Goal: Task Accomplishment & Management: Manage account settings

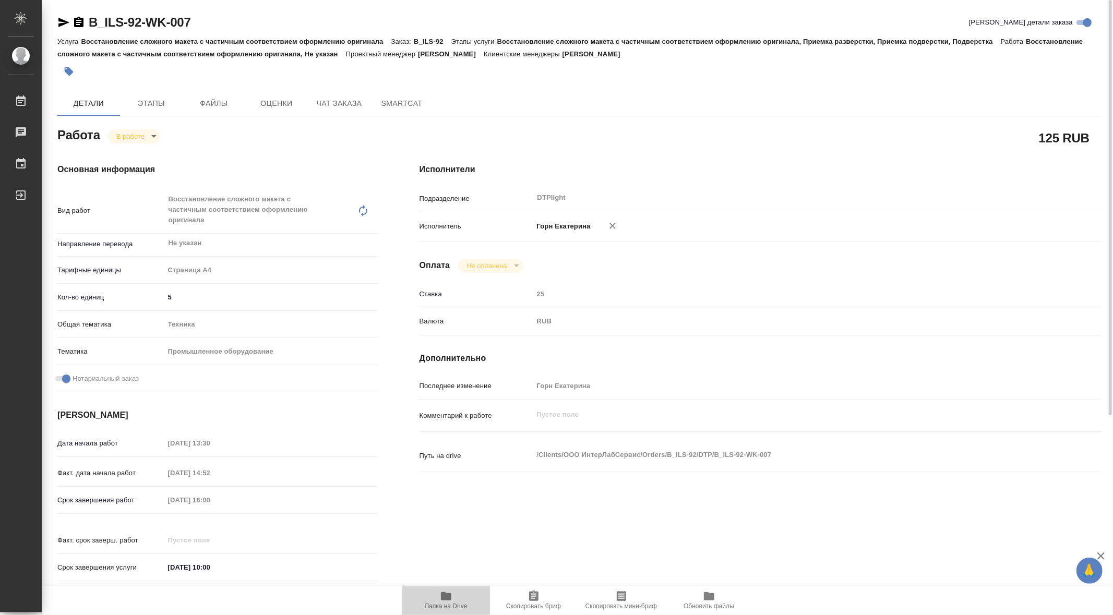
click at [442, 592] on icon "button" at bounding box center [446, 596] width 10 height 8
click at [157, 136] on body "🙏 .cls-1 fill:#fff; AWATERA Gorn Ekaterina Работы 0 Чаты График Выйти B_ILS-92-…" at bounding box center [556, 307] width 1113 height 615
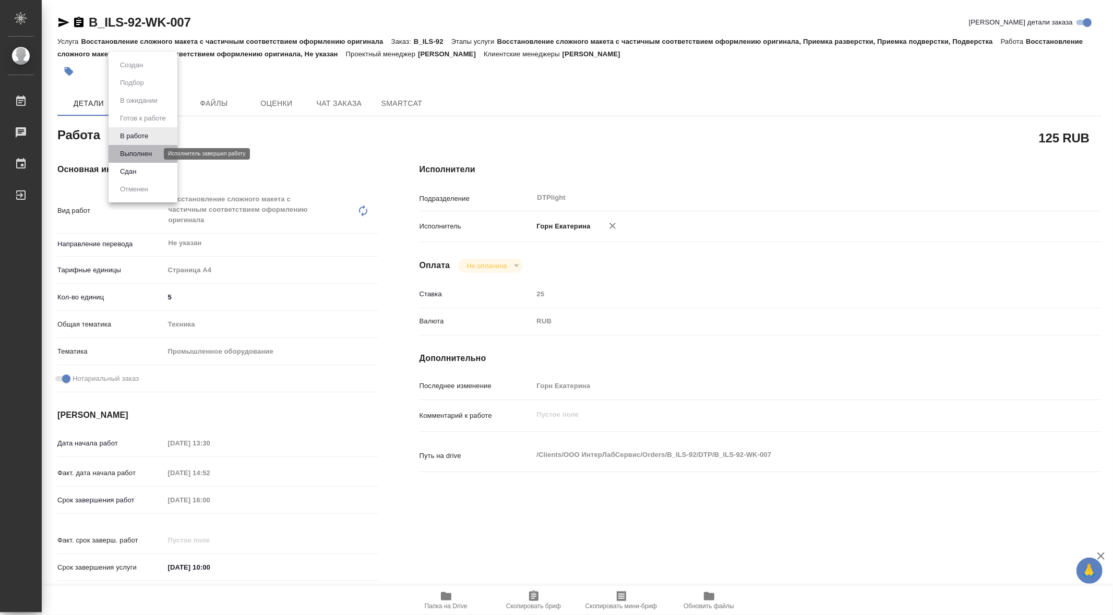
click at [153, 153] on button "Выполнен" at bounding box center [136, 153] width 38 height 11
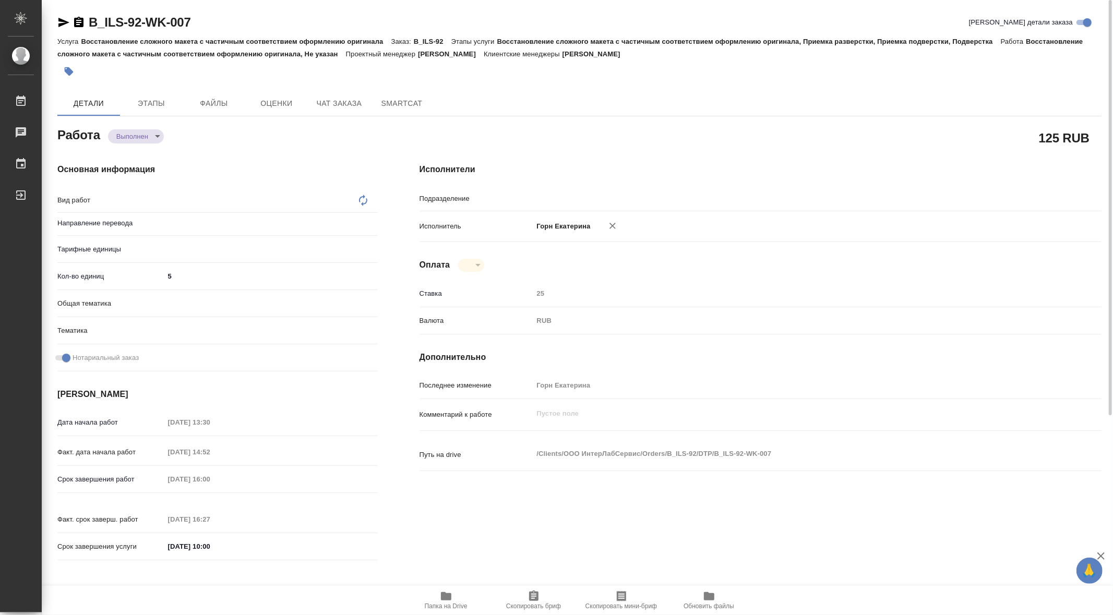
type input "DTPlight"
type textarea "x"
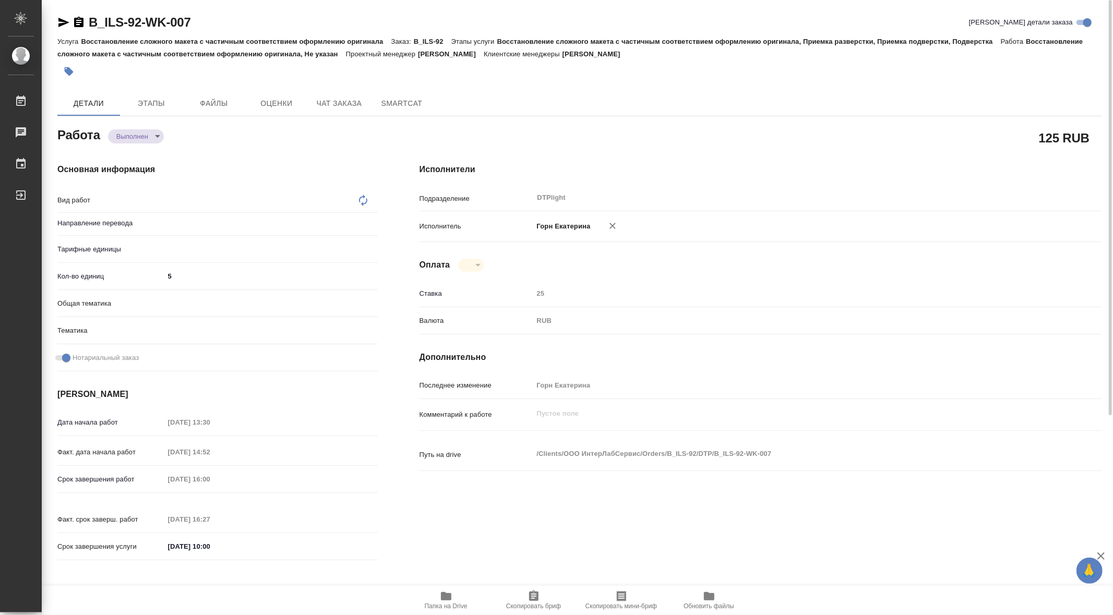
type textarea "Восстановление сложного макета с частичным соответствием оформлению оригинала"
type textarea "x"
type input "Не указан"
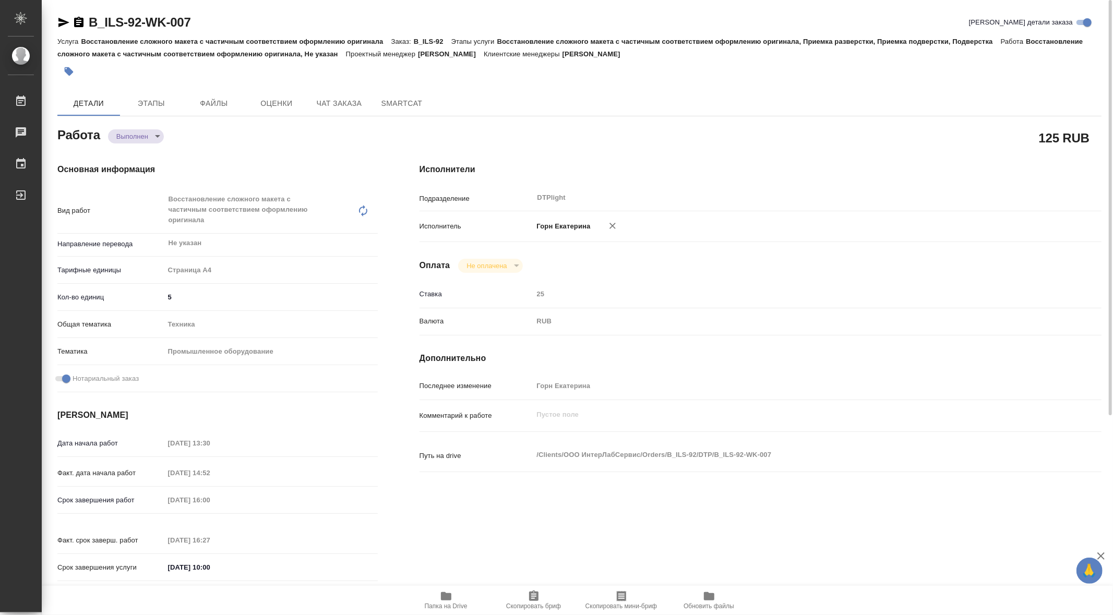
scroll to position [296, 0]
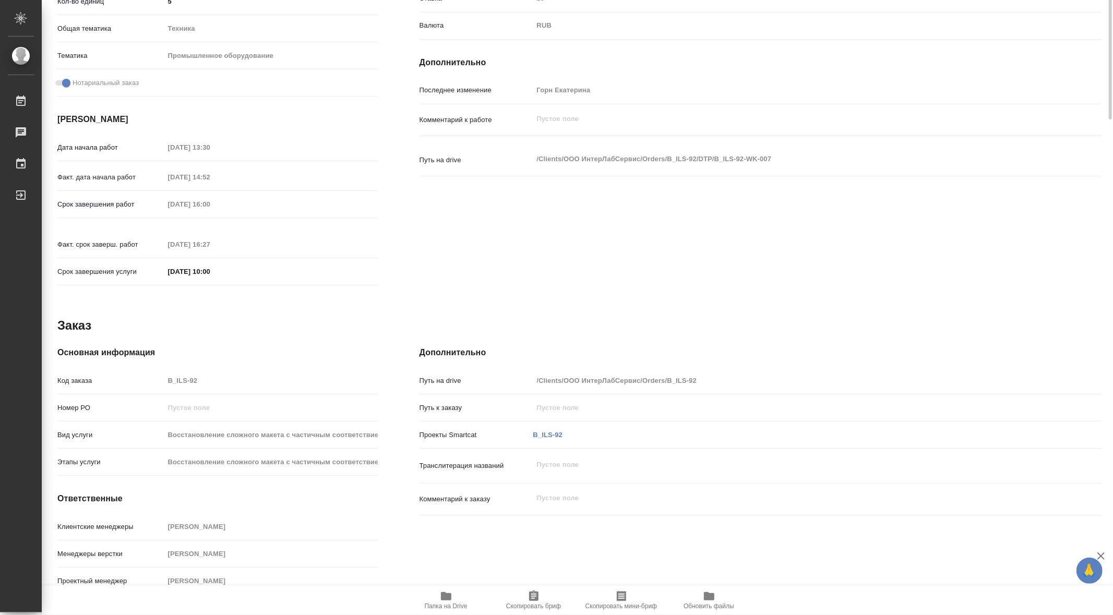
type textarea "x"
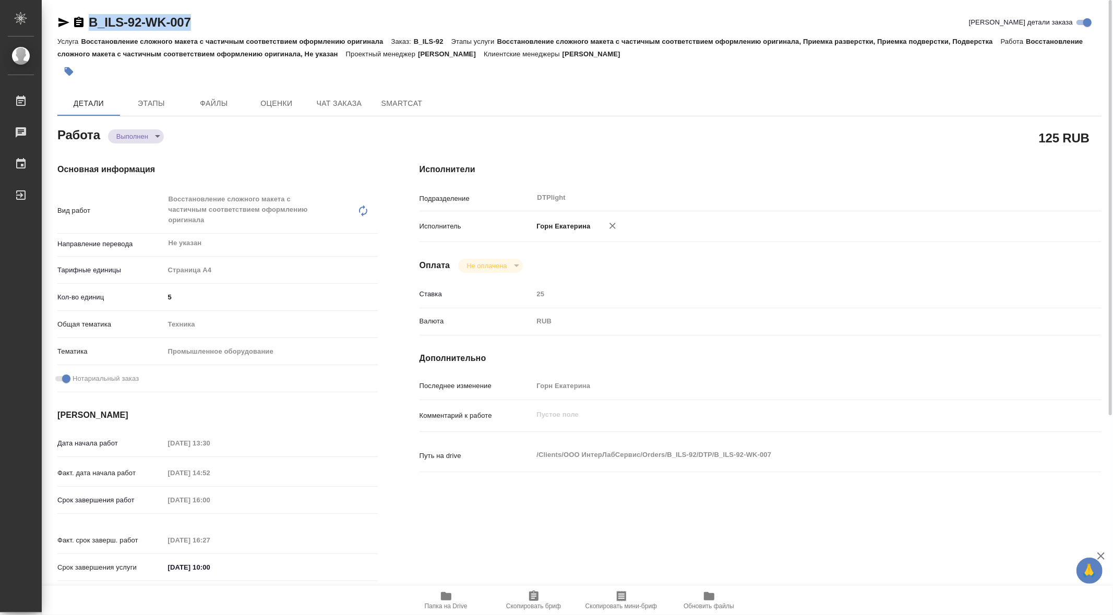
drag, startPoint x: 90, startPoint y: 11, endPoint x: 200, endPoint y: 31, distance: 111.9
click at [200, 31] on div "B_ILS-92-WK-007 Кратко детали заказа Услуга Восстановление сложного макета с ча…" at bounding box center [580, 461] width 1056 height 922
copy link "B_ILS-92-WK-007"
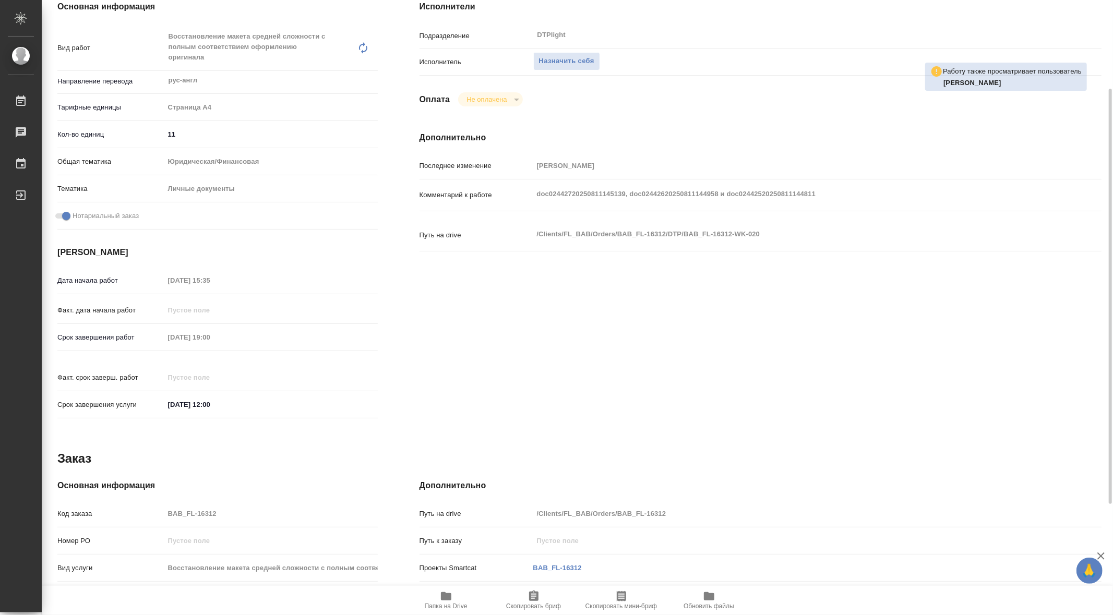
scroll to position [171, 0]
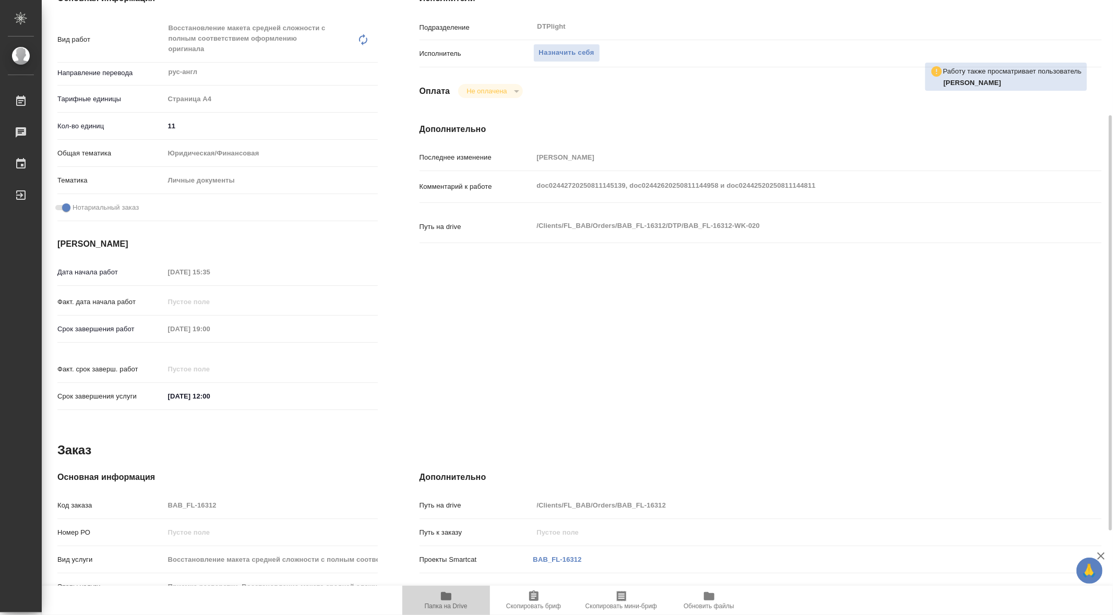
click at [445, 597] on icon "button" at bounding box center [446, 596] width 10 height 8
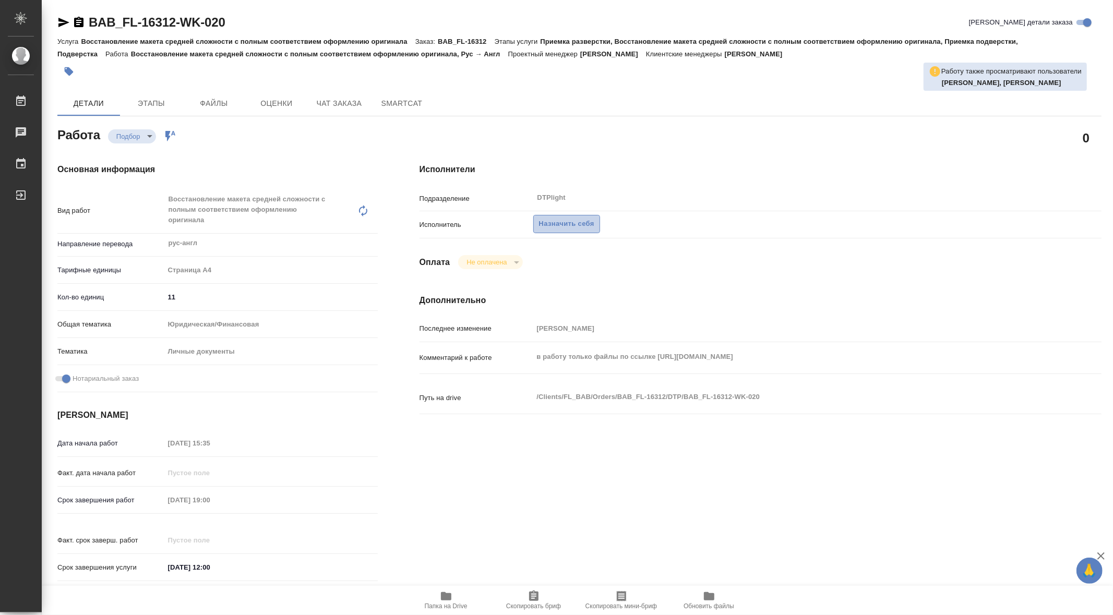
click at [572, 224] on span "Назначить себя" at bounding box center [566, 224] width 55 height 12
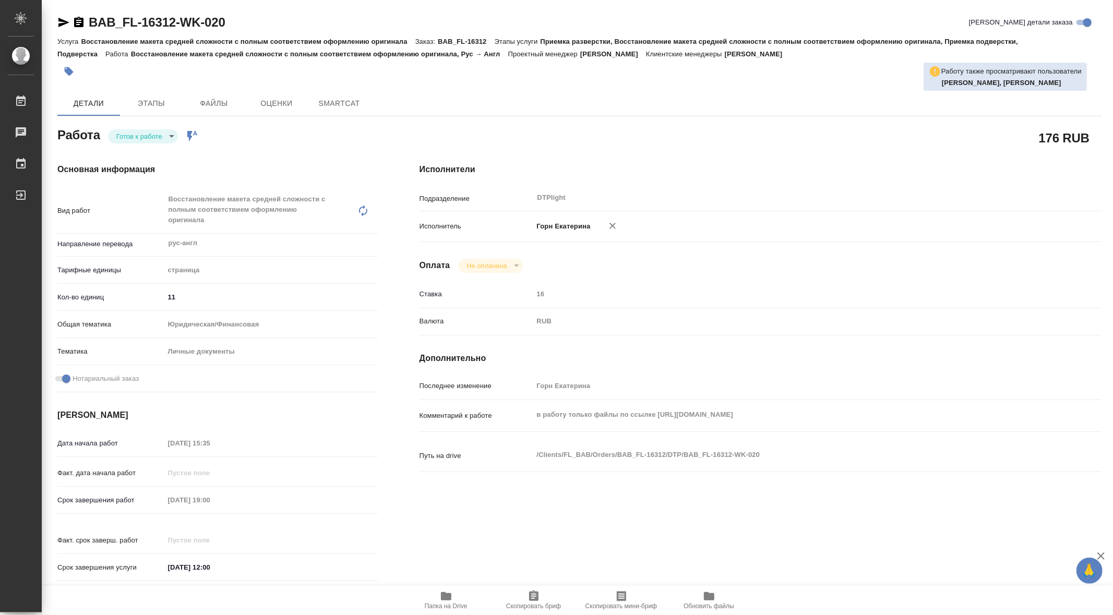
type textarea "x"
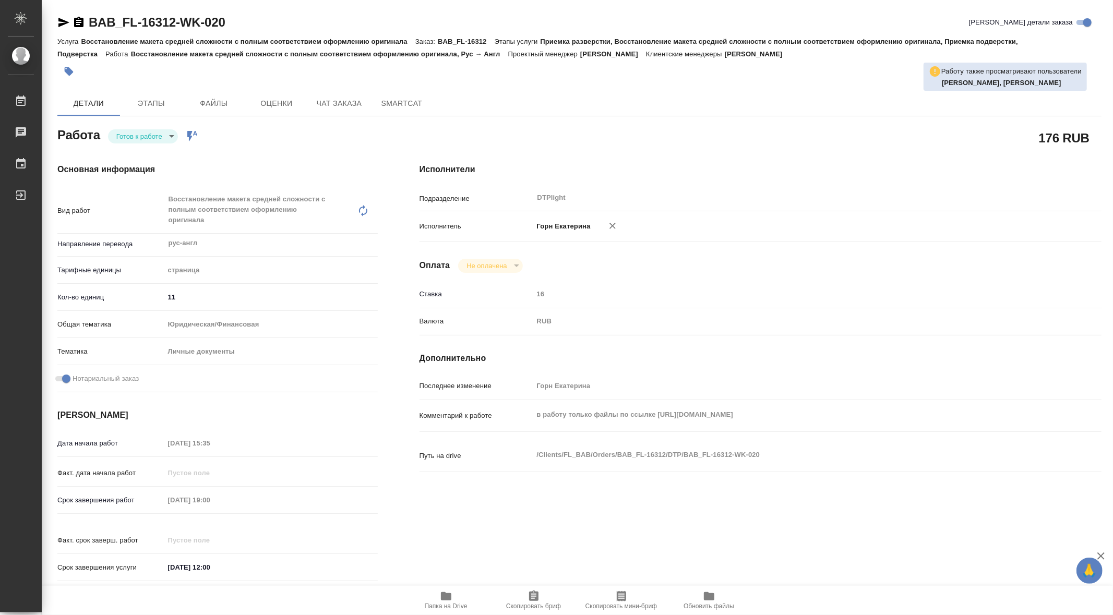
type textarea "x"
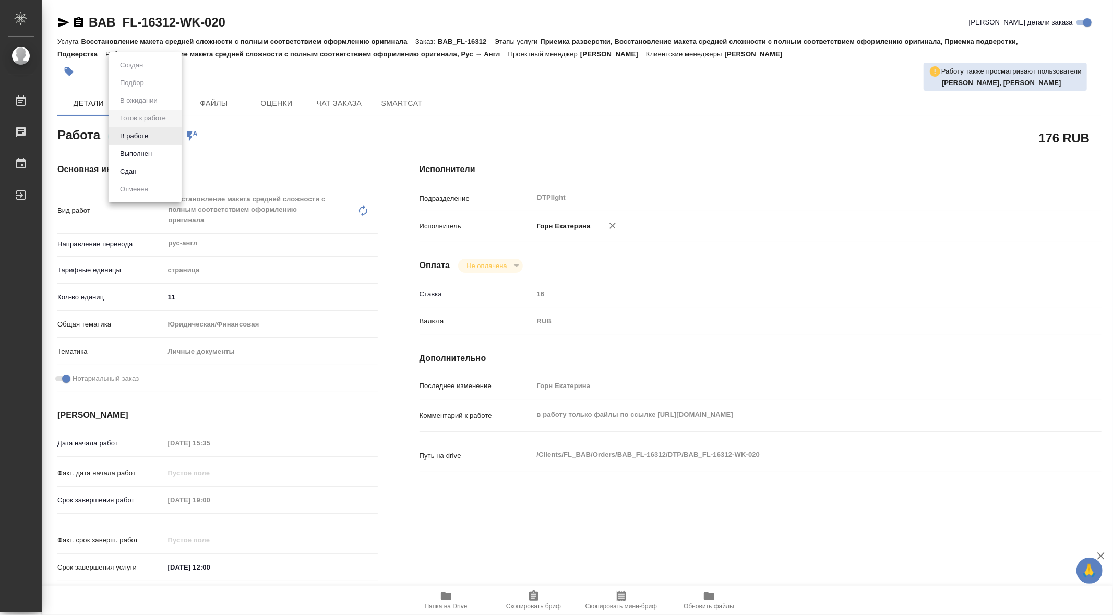
type textarea "x"
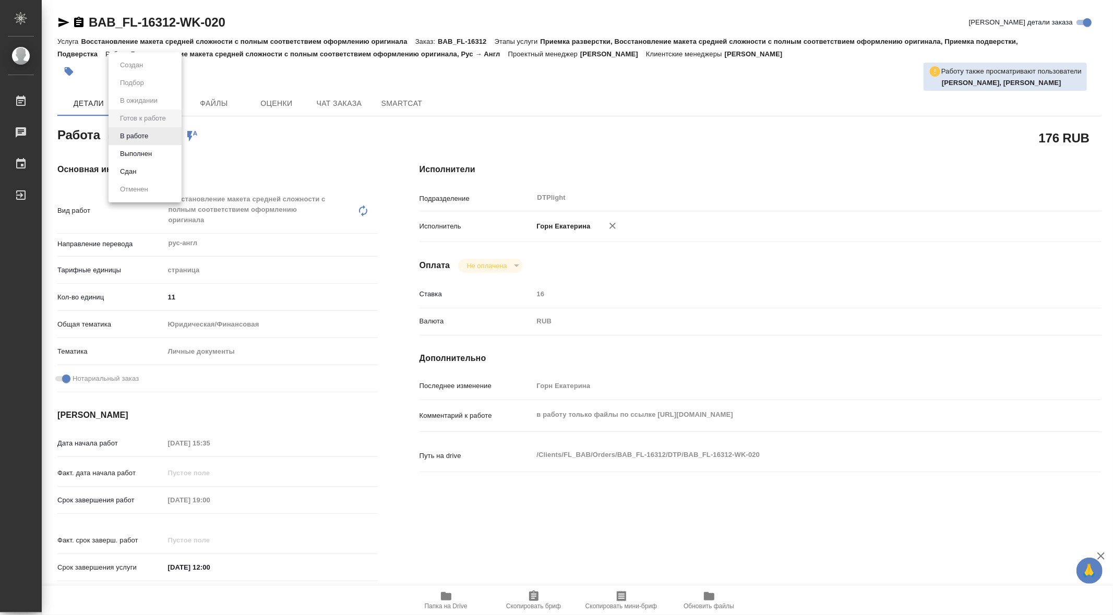
click at [148, 137] on body "🙏 .cls-1 fill:#fff; AWATERA Gorn Ekaterina Работы Чаты График Выйти BAB_FL-1631…" at bounding box center [556, 307] width 1113 height 615
click at [148, 137] on button "В работе" at bounding box center [134, 135] width 34 height 11
type textarea "x"
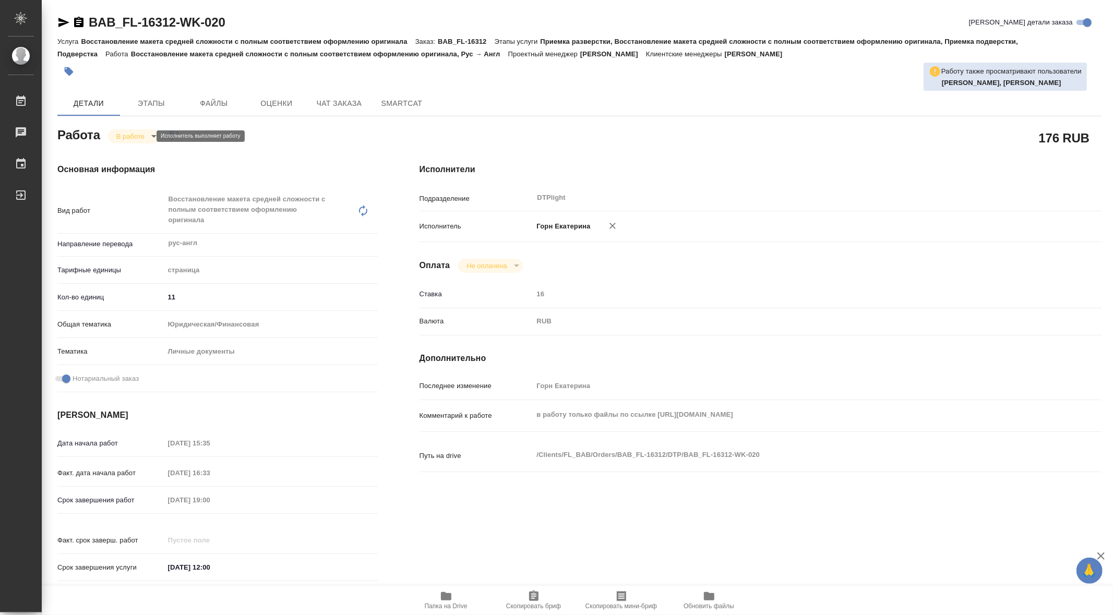
type textarea "x"
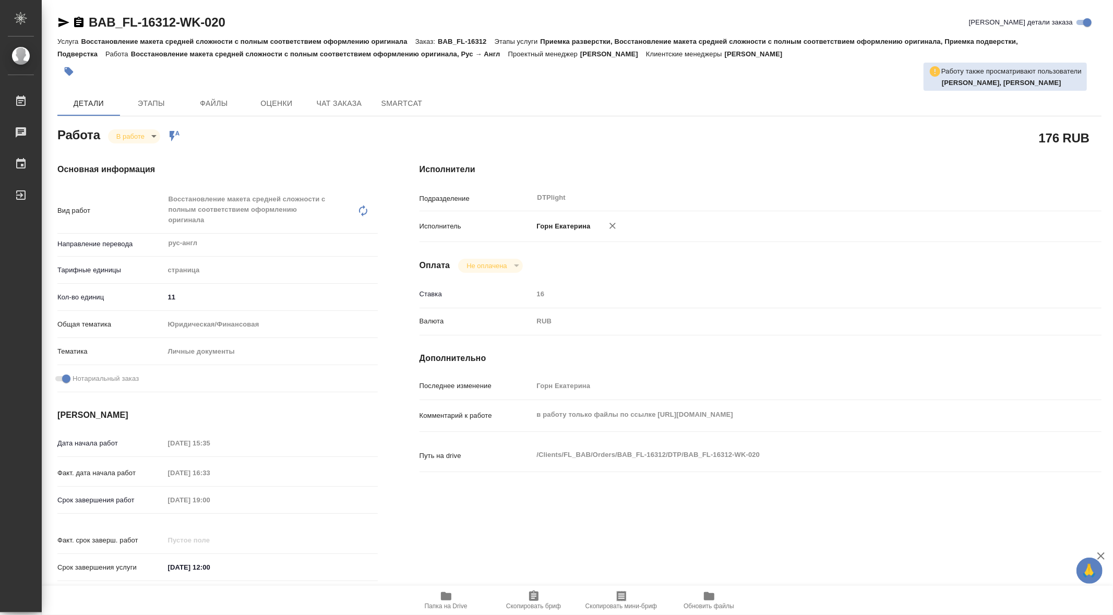
type textarea "x"
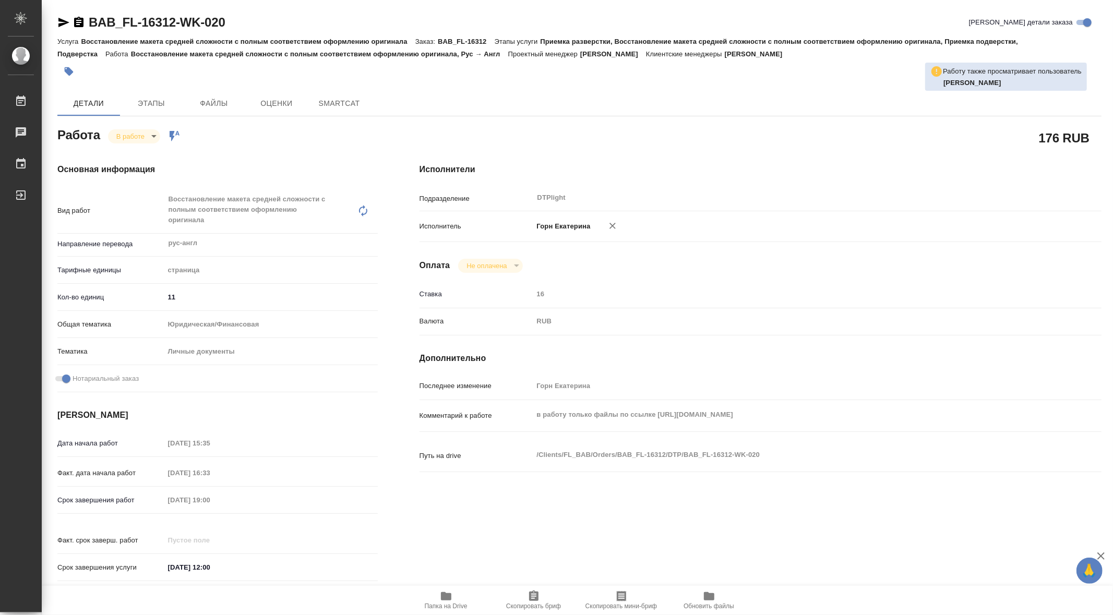
type textarea "x"
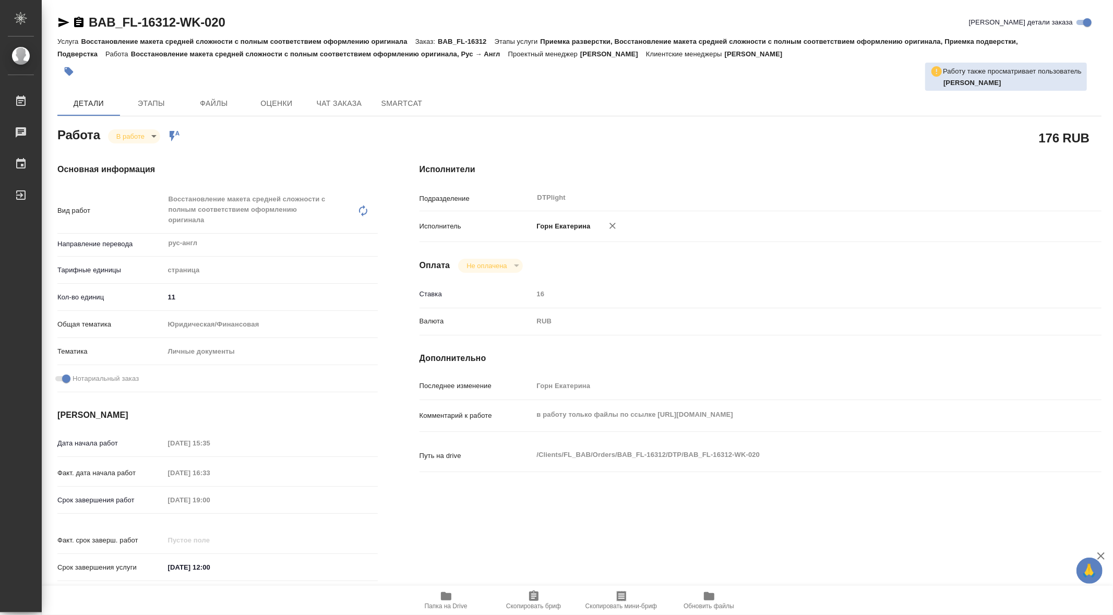
type textarea "x"
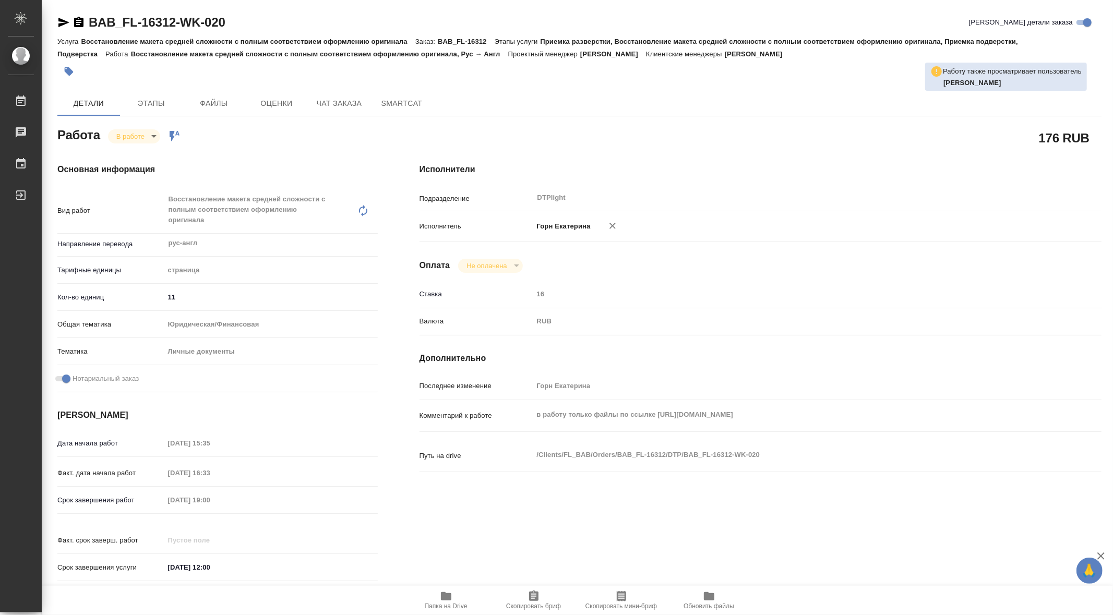
type textarea "x"
